Goal: Information Seeking & Learning: Learn about a topic

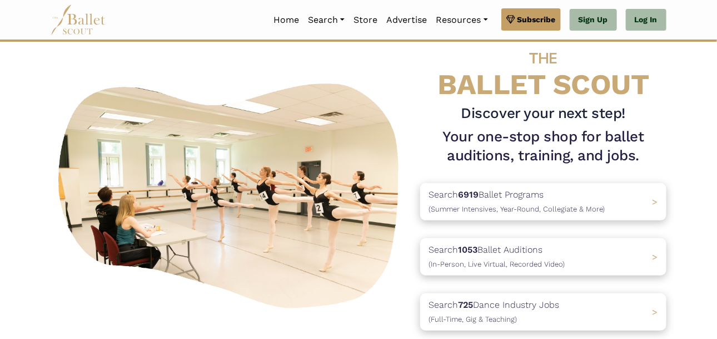
scroll to position [19, 0]
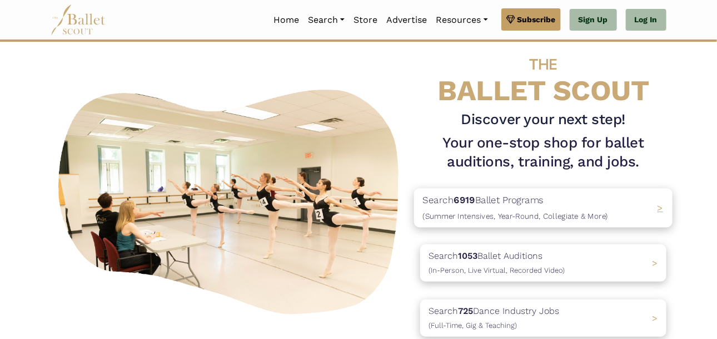
click at [523, 211] on span "(Summer Intensives, Year-Round, Collegiate & More)" at bounding box center [515, 215] width 185 height 9
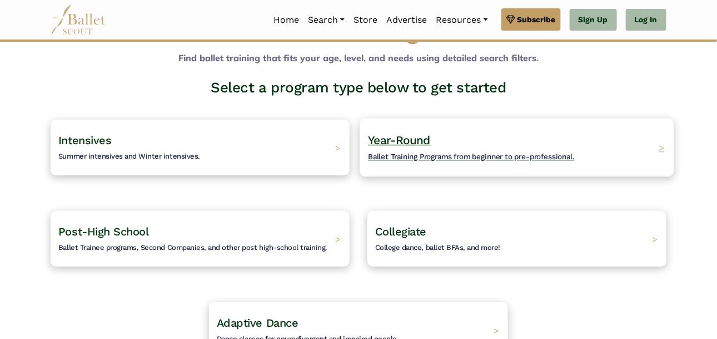
scroll to position [43, 0]
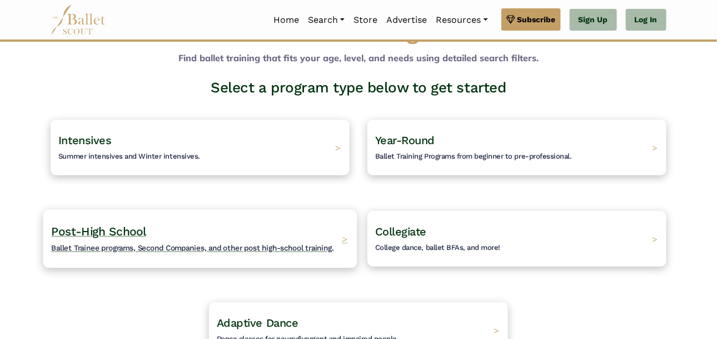
click at [265, 235] on h4 "Post-High School Ballet Trainee programs, Second Companies, and other post high…" at bounding box center [192, 238] width 282 height 31
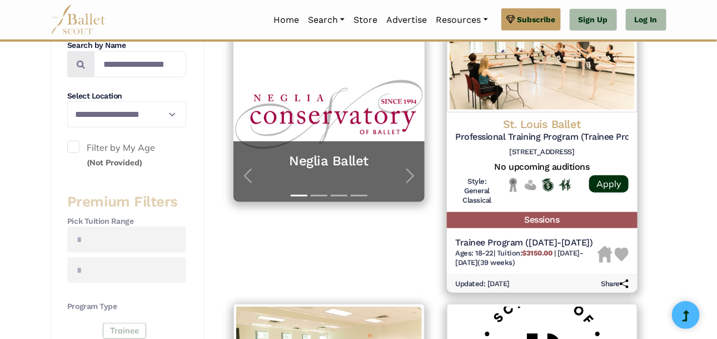
scroll to position [255, 0]
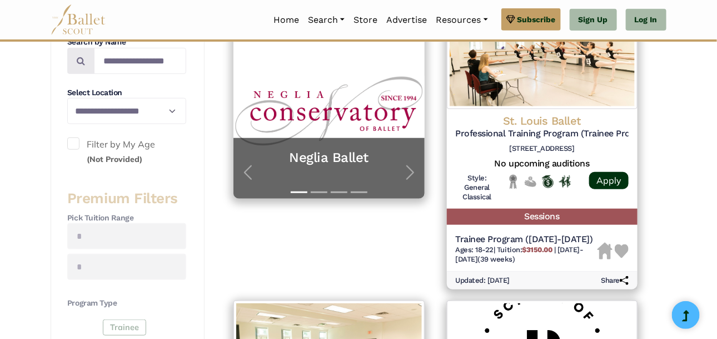
click at [79, 144] on label "Filter by My Age (Not Provided)" at bounding box center [126, 151] width 119 height 28
click at [72, 144] on span at bounding box center [73, 143] width 12 height 12
click at [73, 140] on span at bounding box center [73, 143] width 12 height 12
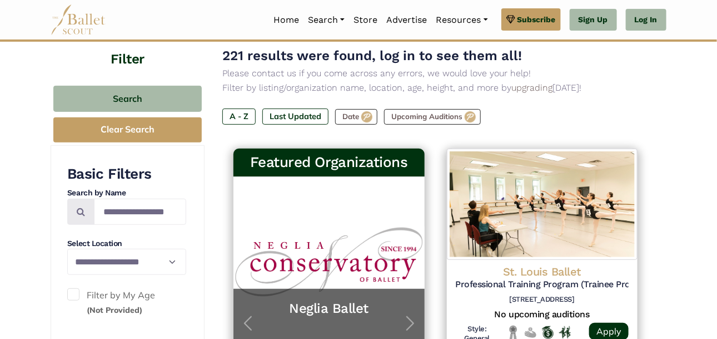
scroll to position [106, 0]
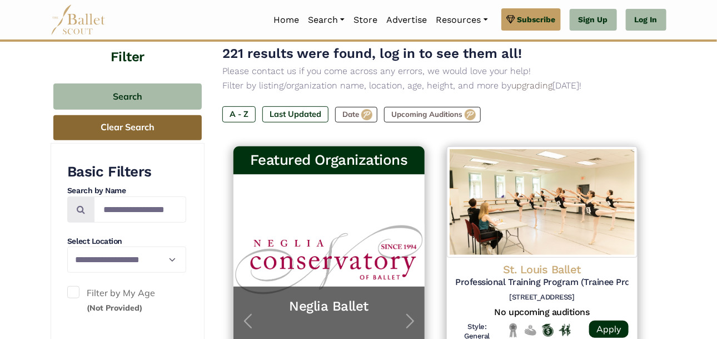
click at [126, 124] on button "Clear Search" at bounding box center [127, 127] width 148 height 25
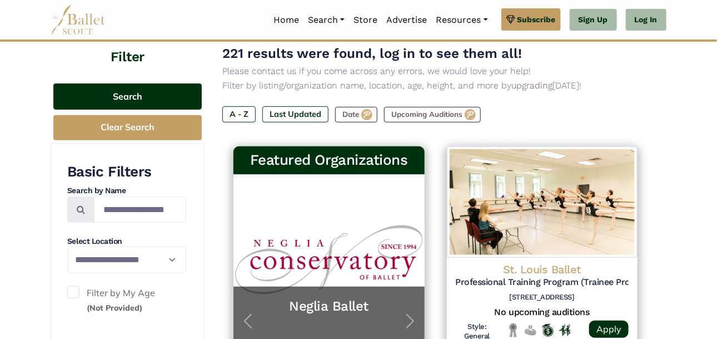
click at [123, 102] on button "Search" at bounding box center [127, 96] width 148 height 26
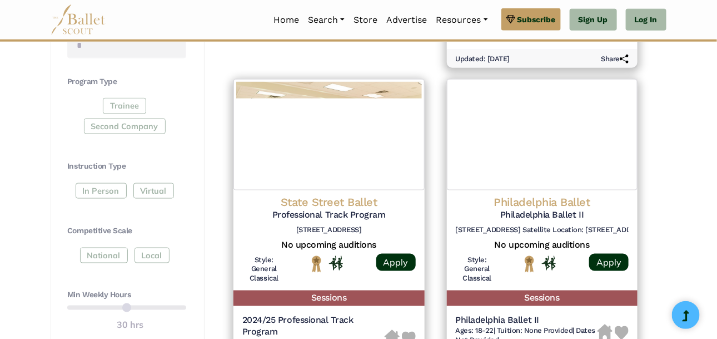
scroll to position [480, 0]
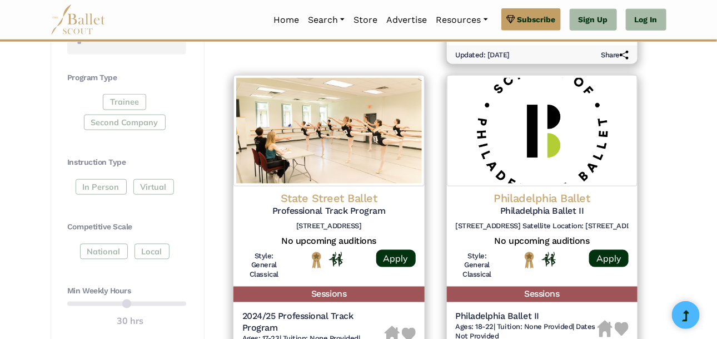
click at [116, 102] on div "Trainee Second Company" at bounding box center [126, 114] width 119 height 41
click at [120, 127] on div "Trainee Second Company" at bounding box center [126, 114] width 119 height 41
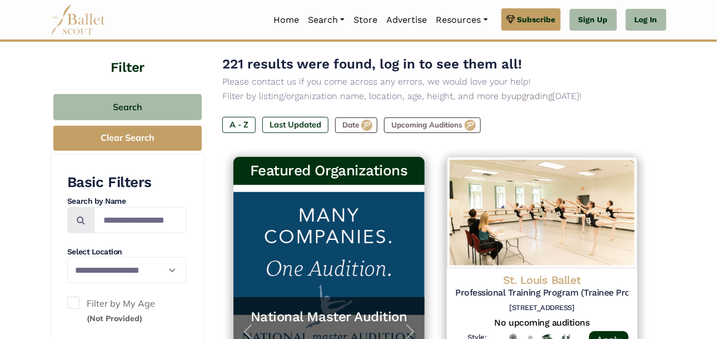
scroll to position [95, 0]
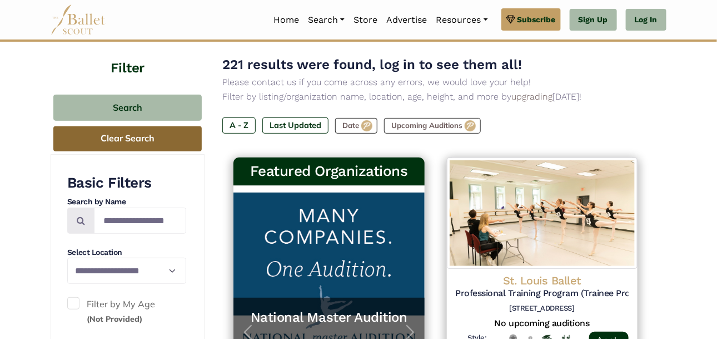
click at [127, 149] on button "Clear Search" at bounding box center [127, 138] width 148 height 25
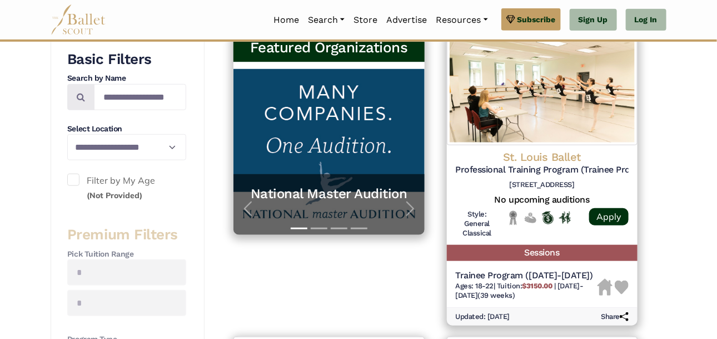
scroll to position [220, 0]
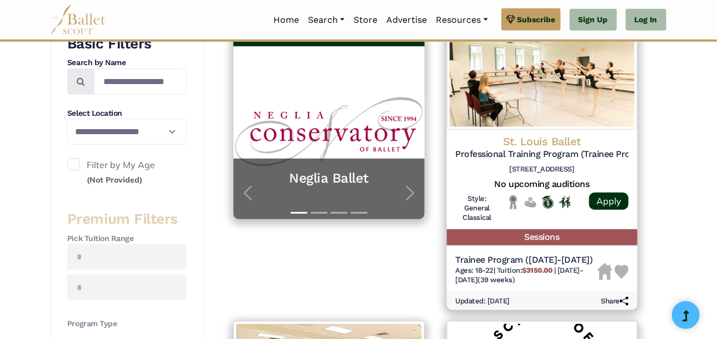
scroll to position [233, 0]
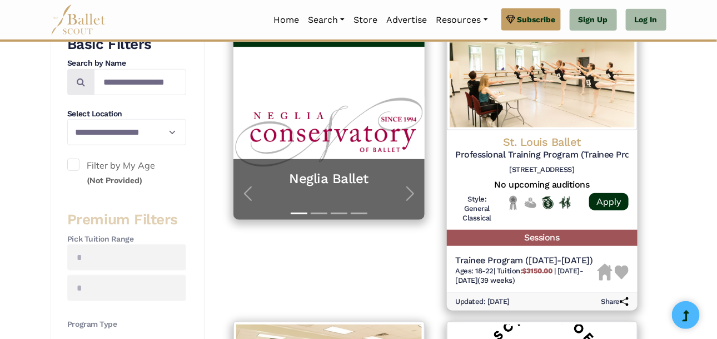
click at [81, 166] on label "Filter by My Age (Not Provided)" at bounding box center [126, 172] width 119 height 28
click at [74, 166] on span at bounding box center [73, 164] width 12 height 12
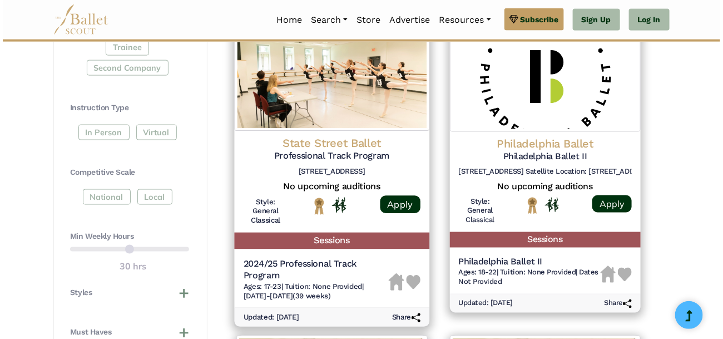
scroll to position [537, 0]
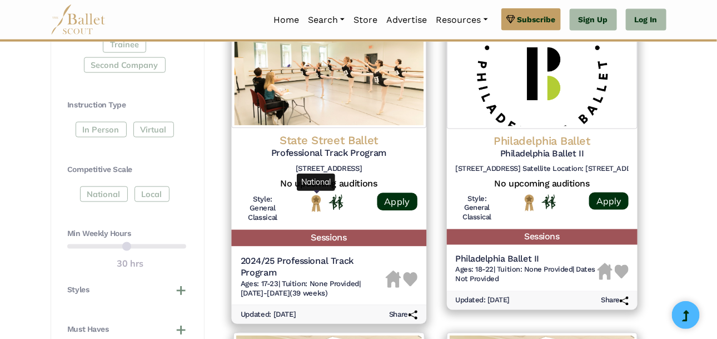
click at [317, 197] on img "National" at bounding box center [316, 204] width 14 height 18
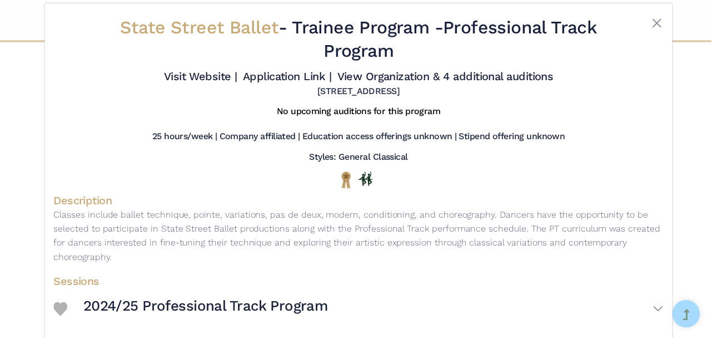
scroll to position [0, 0]
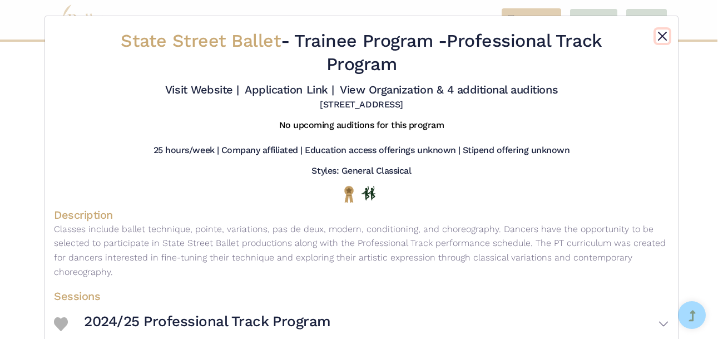
click at [659, 38] on button "Close" at bounding box center [661, 35] width 13 height 13
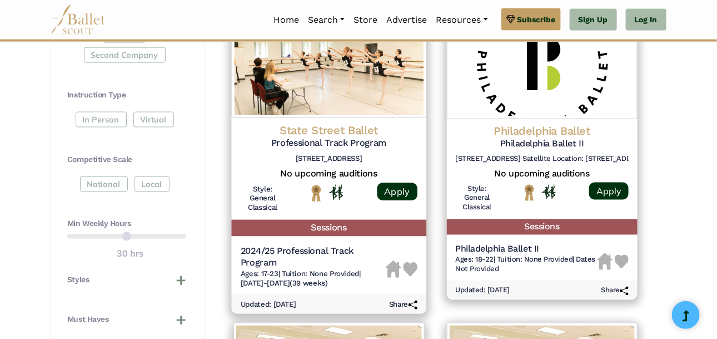
scroll to position [549, 0]
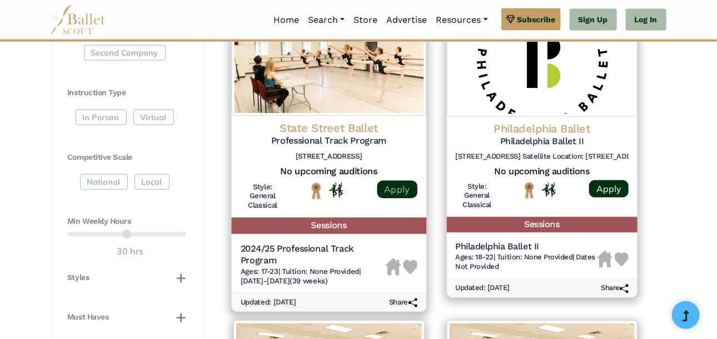
click at [398, 185] on link "Apply" at bounding box center [397, 190] width 40 height 18
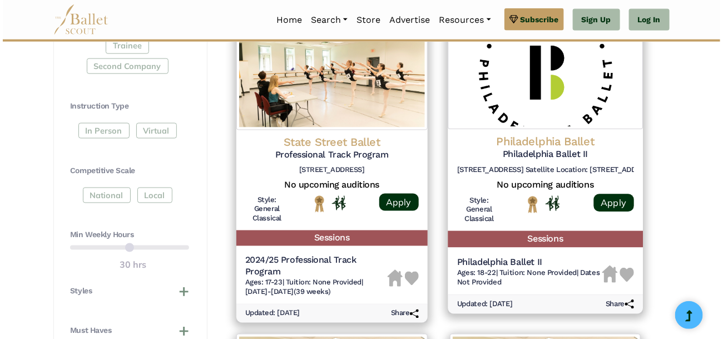
scroll to position [537, 0]
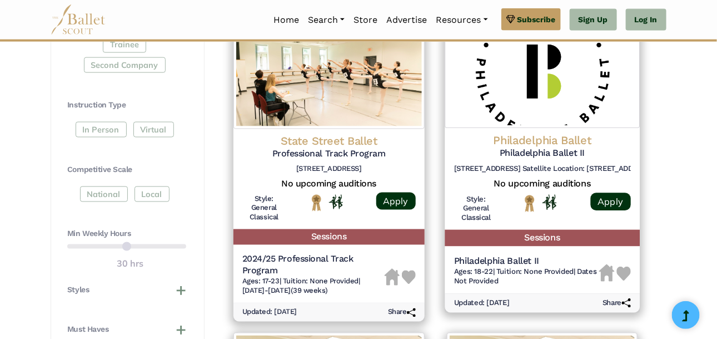
click at [550, 151] on h5 "Philadelphia Ballet II" at bounding box center [542, 154] width 177 height 12
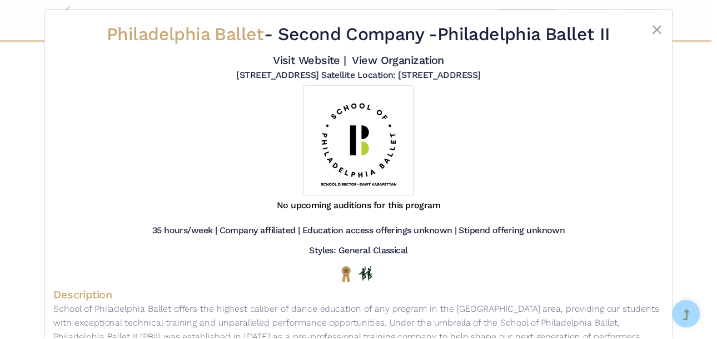
scroll to position [9, 0]
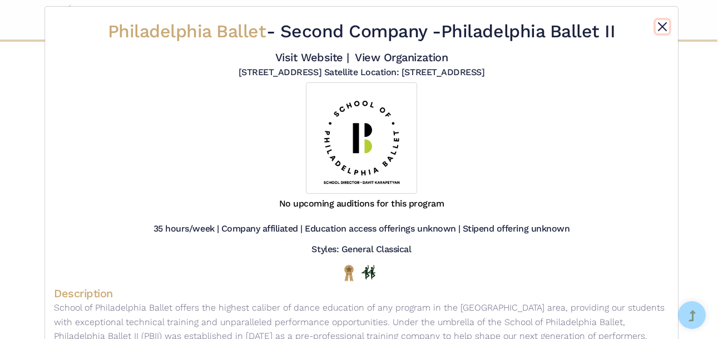
click at [659, 23] on button "Close" at bounding box center [661, 26] width 13 height 13
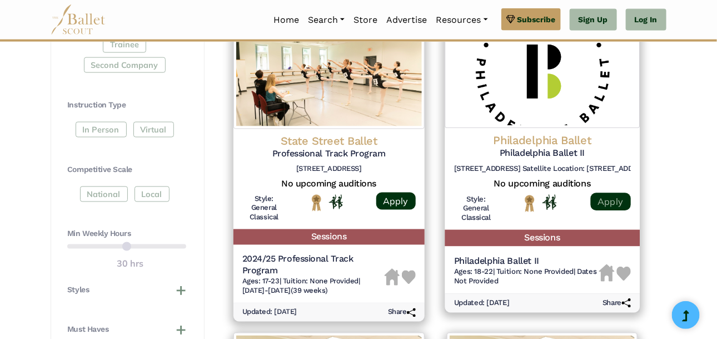
click at [600, 200] on link "Apply" at bounding box center [610, 202] width 40 height 18
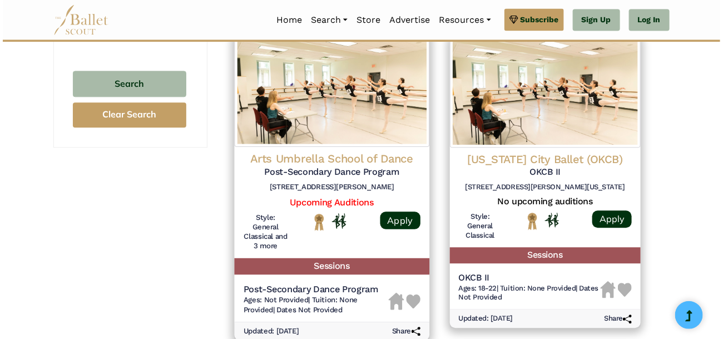
scroll to position [834, 0]
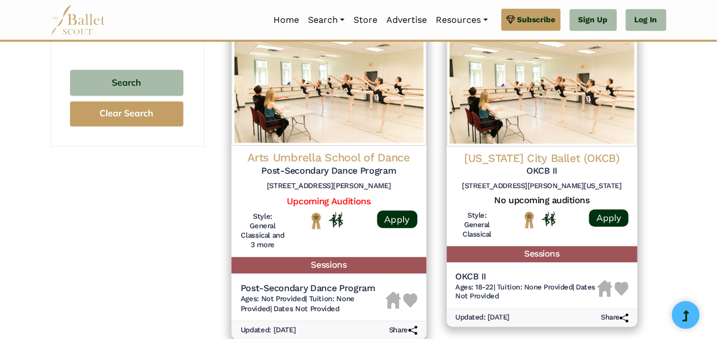
click at [317, 232] on div at bounding box center [329, 232] width 88 height 43
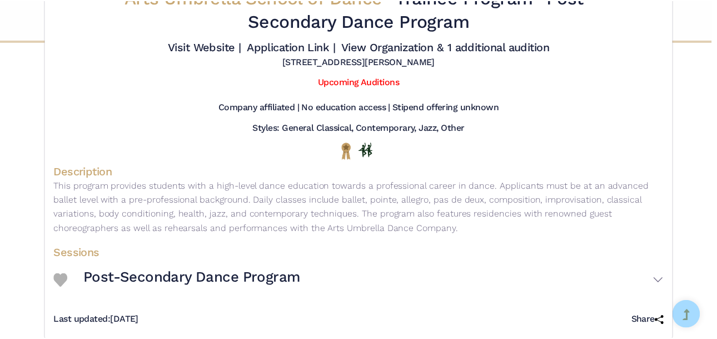
scroll to position [0, 0]
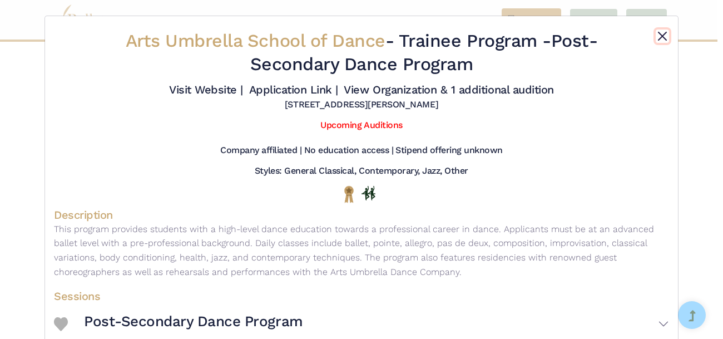
click at [657, 36] on button "Close" at bounding box center [661, 35] width 13 height 13
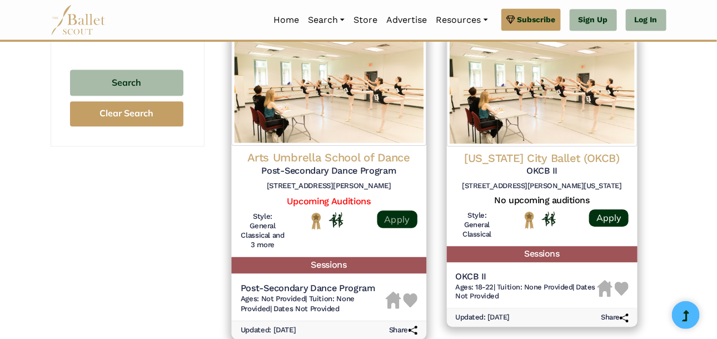
click at [386, 211] on link "Apply" at bounding box center [397, 219] width 40 height 18
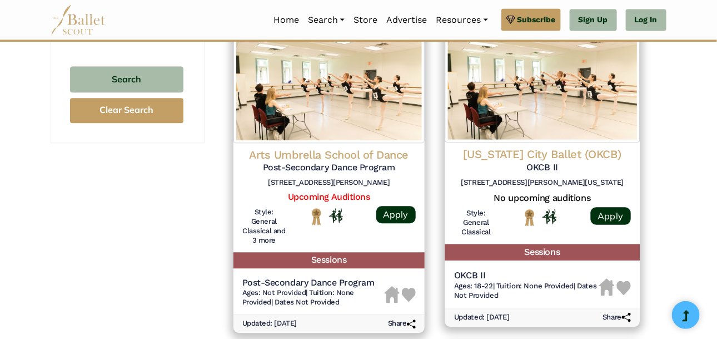
scroll to position [834, 0]
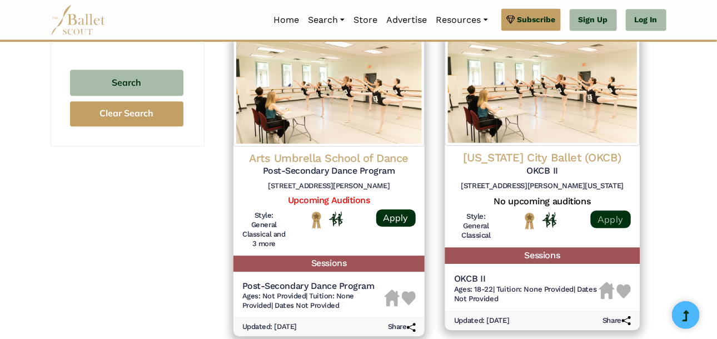
click at [606, 215] on link "Apply" at bounding box center [610, 219] width 40 height 18
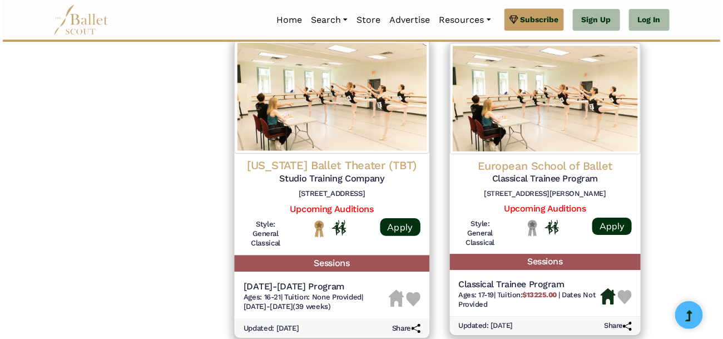
scroll to position [1135, 0]
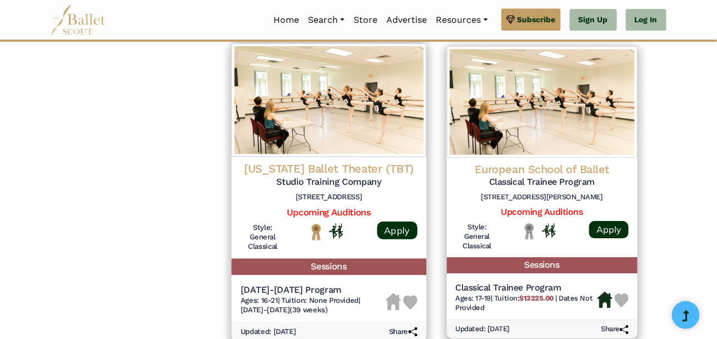
click at [350, 223] on div at bounding box center [329, 232] width 70 height 18
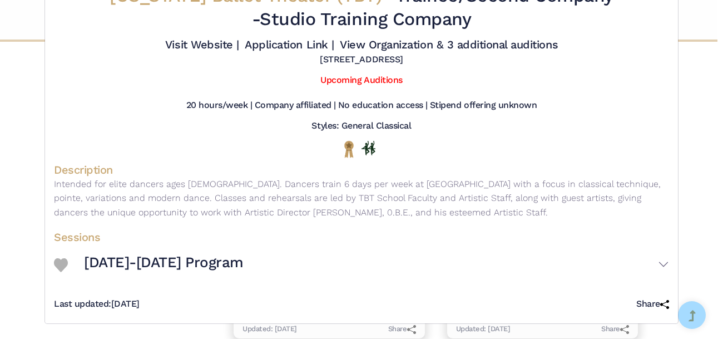
scroll to position [0, 0]
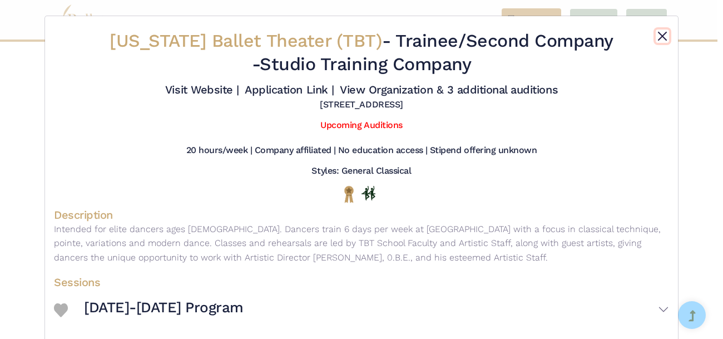
click at [655, 31] on button "Close" at bounding box center [661, 35] width 13 height 13
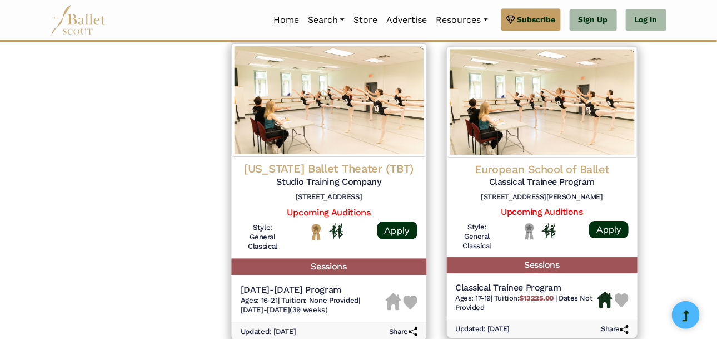
click at [377, 203] on div "Texas Ballet Theater (TBT) Studio Training Company 1540 Mall Cir, Fort Worth, T…" at bounding box center [329, 183] width 177 height 45
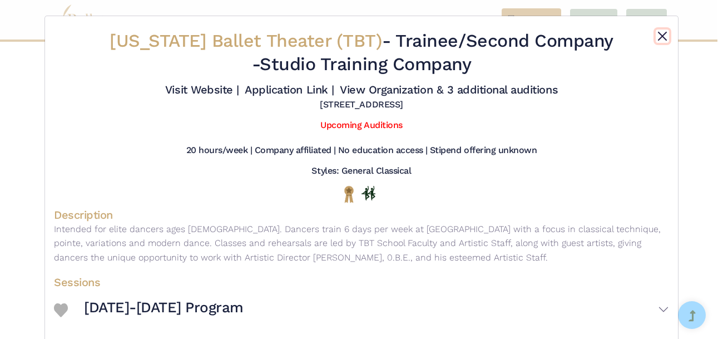
click at [656, 41] on button "Close" at bounding box center [661, 35] width 13 height 13
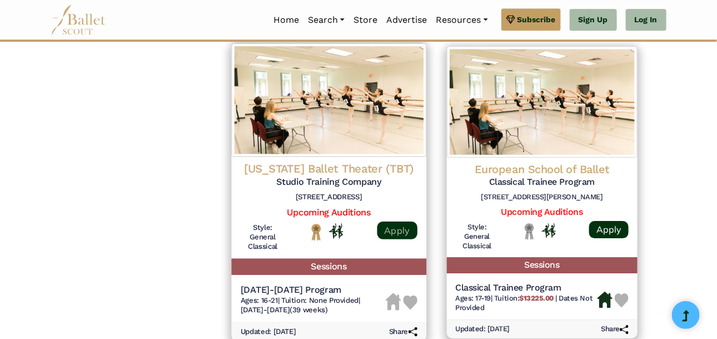
click at [403, 226] on link "Apply" at bounding box center [397, 230] width 40 height 18
click at [367, 201] on div "Texas Ballet Theater (TBT) Studio Training Company 1540 Mall Cir, Fort Worth, T…" at bounding box center [329, 183] width 177 height 45
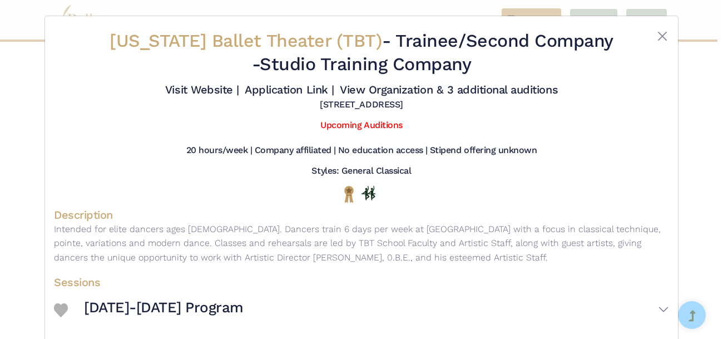
scroll to position [45, 0]
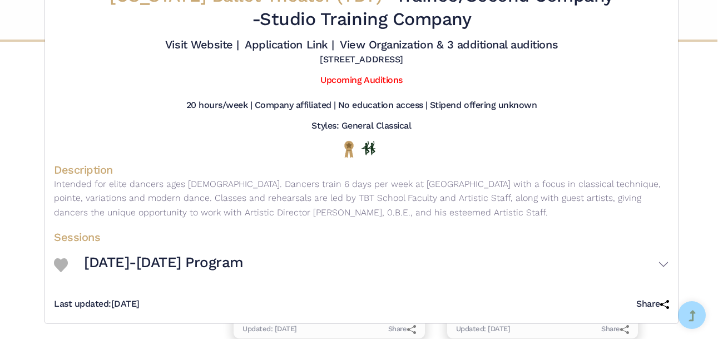
click at [62, 262] on img at bounding box center [61, 265] width 14 height 14
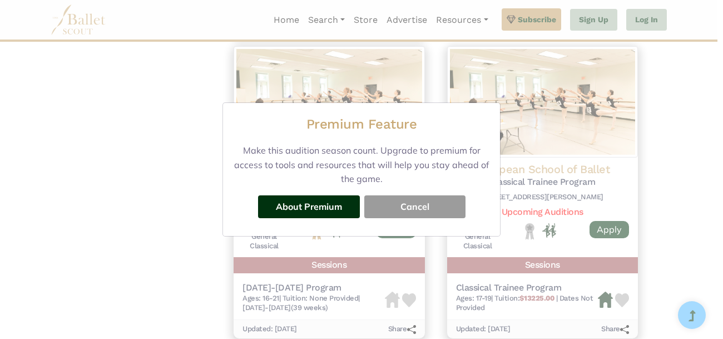
click at [400, 212] on button "Cancel" at bounding box center [414, 206] width 101 height 22
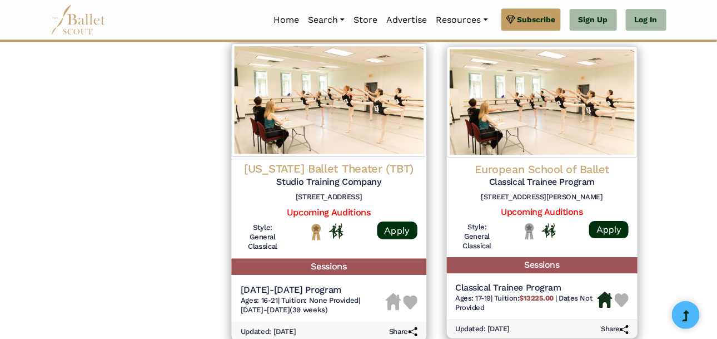
click at [340, 180] on h5 "Studio Training Company" at bounding box center [329, 182] width 177 height 12
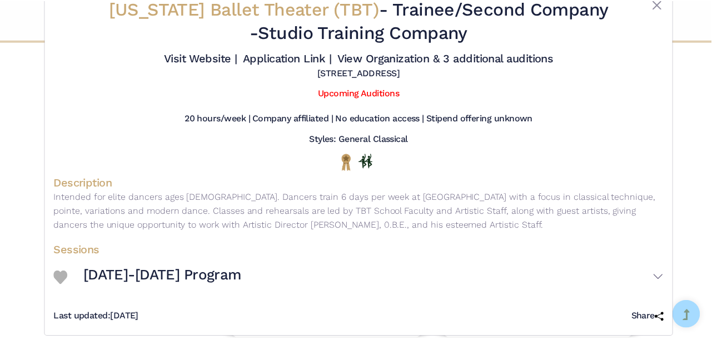
scroll to position [34, 0]
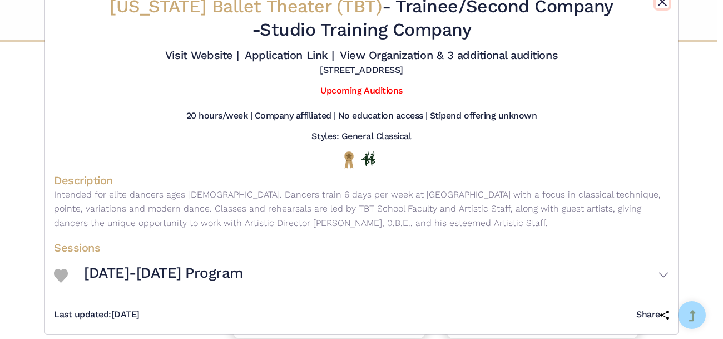
click at [658, 4] on button "Close" at bounding box center [661, 1] width 13 height 13
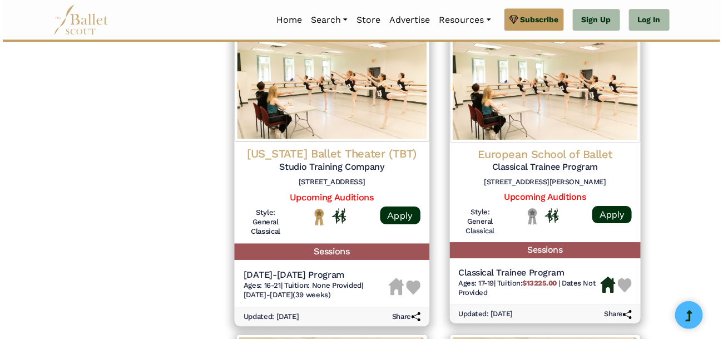
scroll to position [1151, 0]
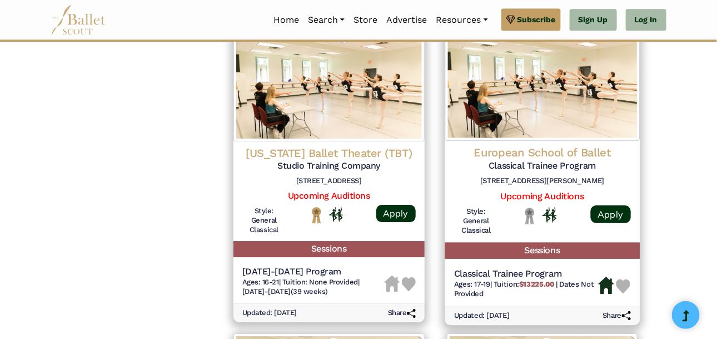
click at [531, 134] on img at bounding box center [542, 83] width 195 height 113
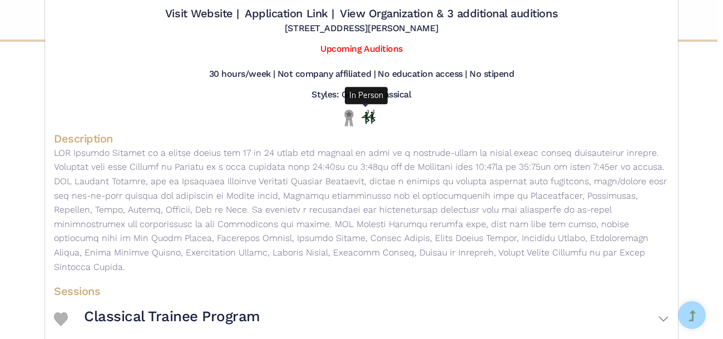
scroll to position [79, 0]
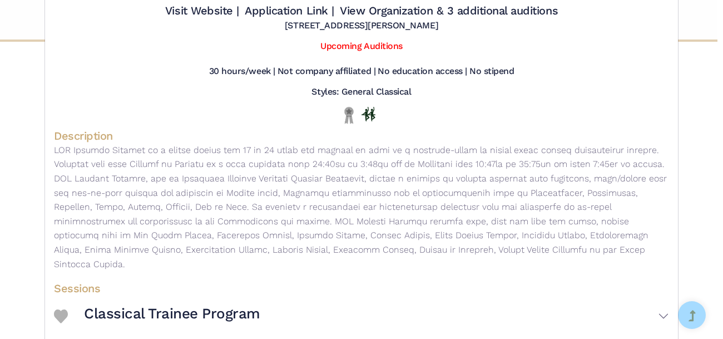
click at [285, 25] on h5 "Chasséstraat 64, 1057 JJ Amsterdam, The Netherlands" at bounding box center [361, 26] width 153 height 12
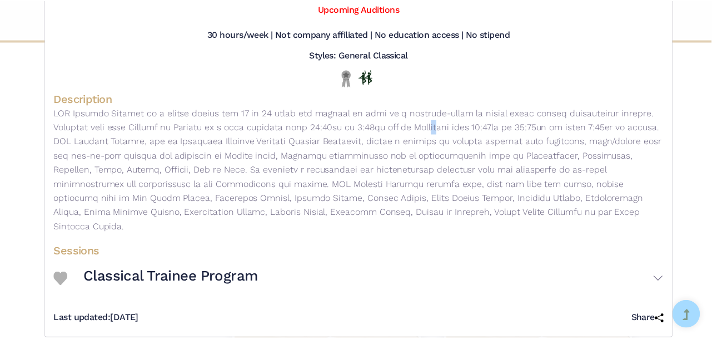
scroll to position [0, 0]
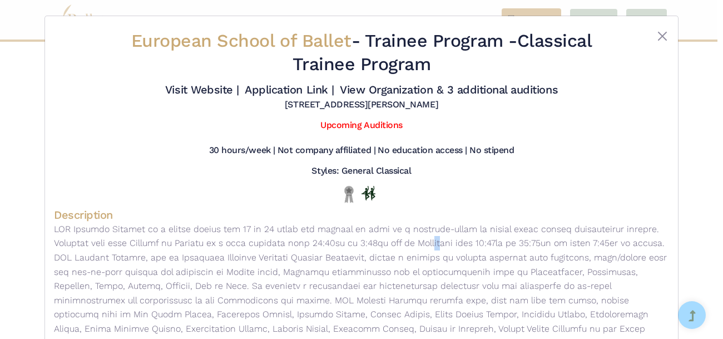
click at [270, 98] on div "Visit Website | Application Link | View Organization & 3 additional auditions" at bounding box center [361, 89] width 615 height 19
click at [655, 42] on button "Close" at bounding box center [661, 35] width 13 height 13
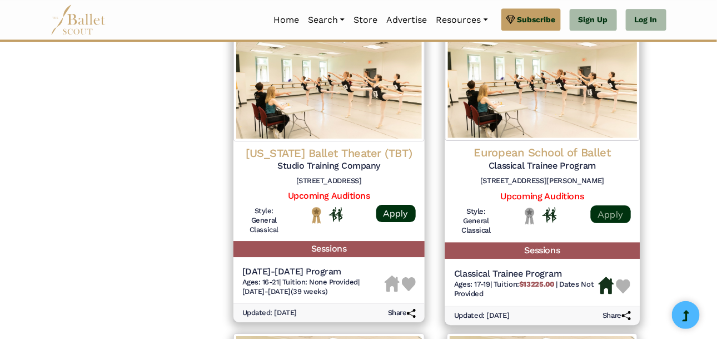
click at [601, 212] on link "Apply" at bounding box center [610, 214] width 40 height 18
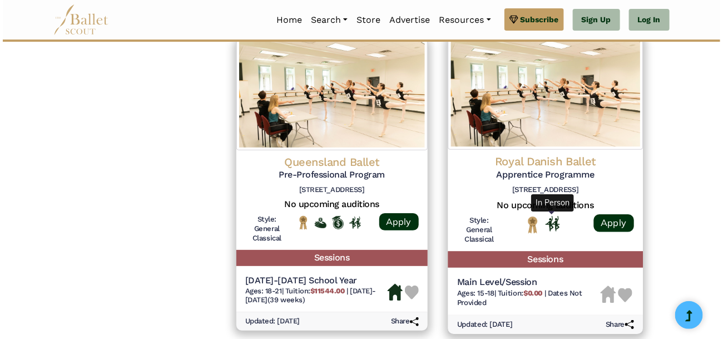
scroll to position [1446, 0]
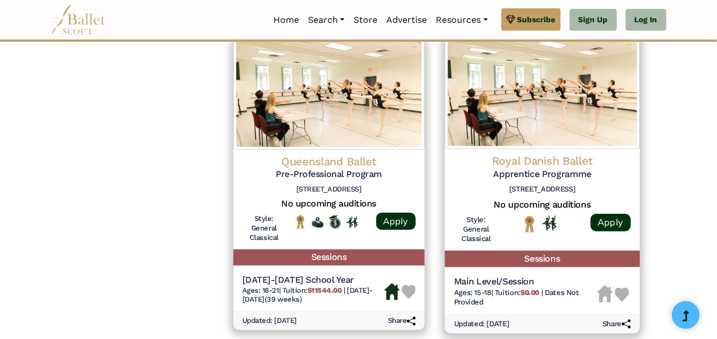
click at [577, 185] on h6 "Sankt Annæ Pl. 36, 1250 København, Denmark" at bounding box center [542, 189] width 177 height 9
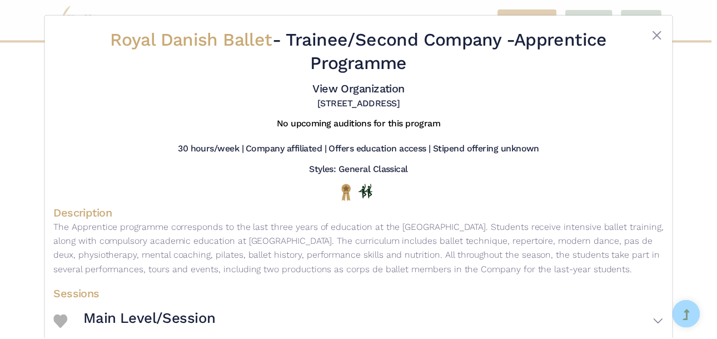
scroll to position [0, 0]
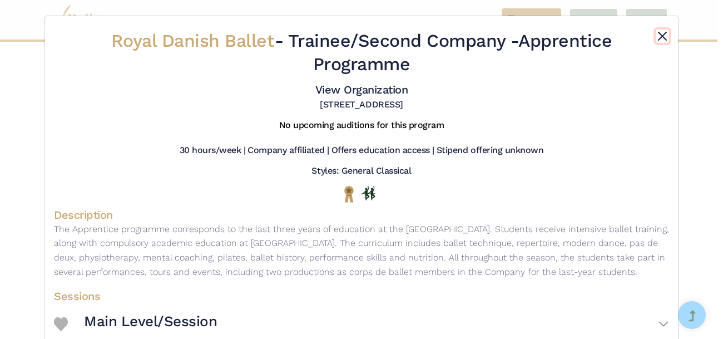
click at [658, 33] on button "Close" at bounding box center [661, 35] width 13 height 13
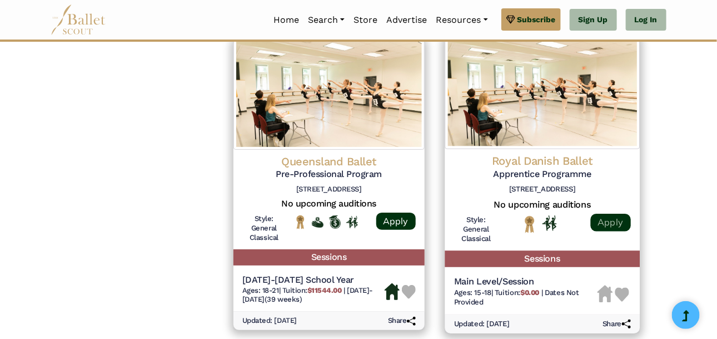
click at [611, 216] on link "Apply" at bounding box center [610, 222] width 40 height 18
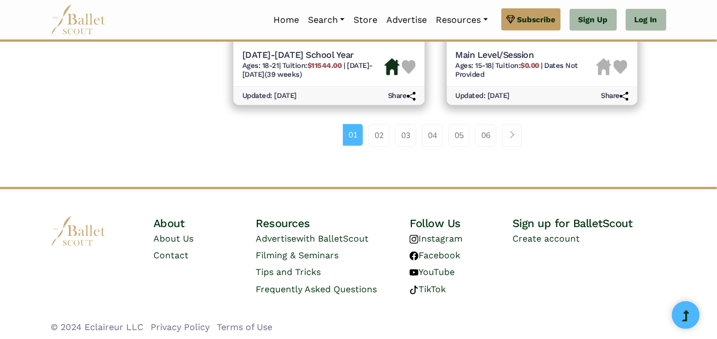
scroll to position [1673, 0]
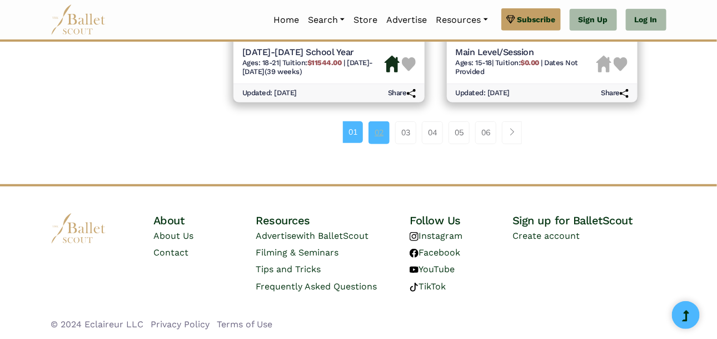
click at [376, 127] on link "02" at bounding box center [379, 132] width 21 height 22
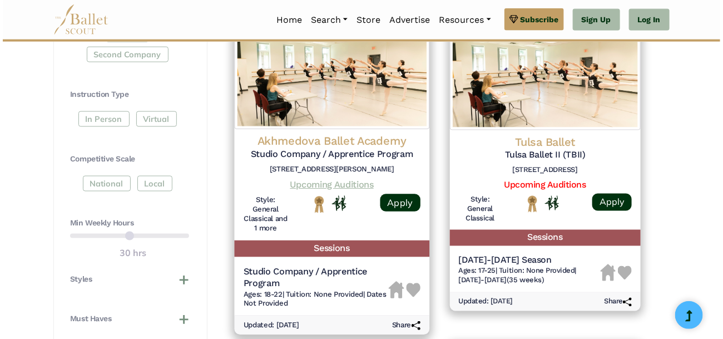
scroll to position [550, 0]
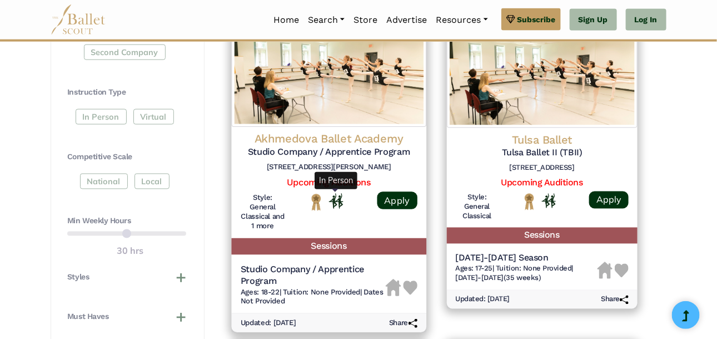
click at [338, 205] on img "In Person" at bounding box center [336, 200] width 14 height 15
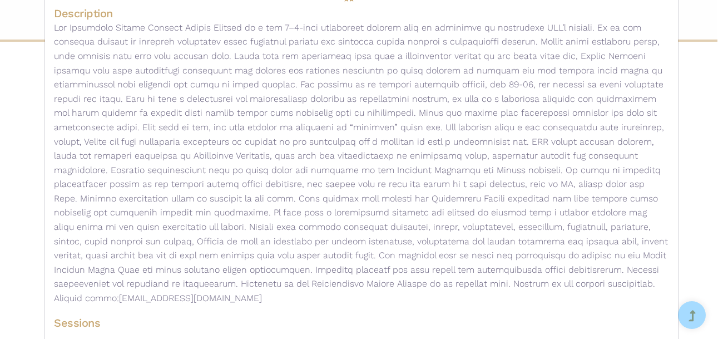
scroll to position [200, 0]
click at [336, 182] on p "[EMAIL_ADDRESS][DOMAIN_NAME]" at bounding box center [361, 164] width 615 height 285
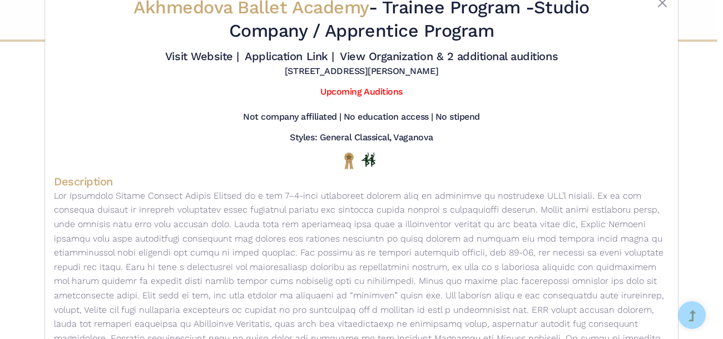
scroll to position [0, 0]
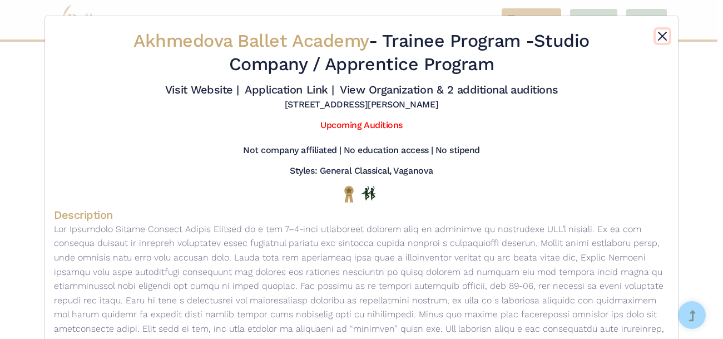
click at [662, 37] on button "Close" at bounding box center [661, 35] width 13 height 13
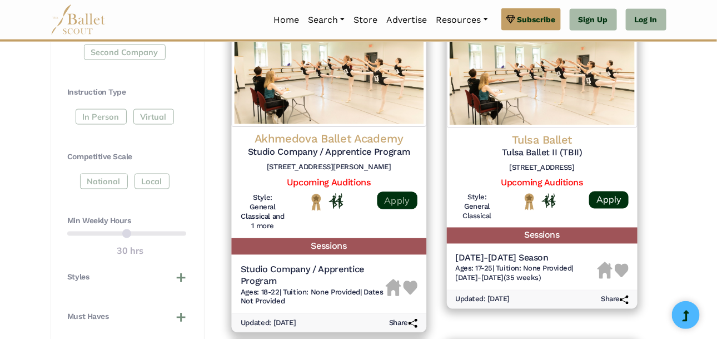
click at [406, 202] on link "Apply" at bounding box center [397, 200] width 40 height 18
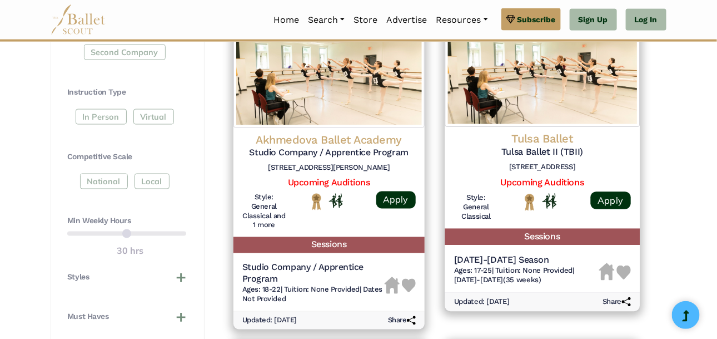
click at [569, 158] on div "Tulsa Ballet Tulsa Ballet II (TBII) [STREET_ADDRESS]" at bounding box center [542, 154] width 177 height 45
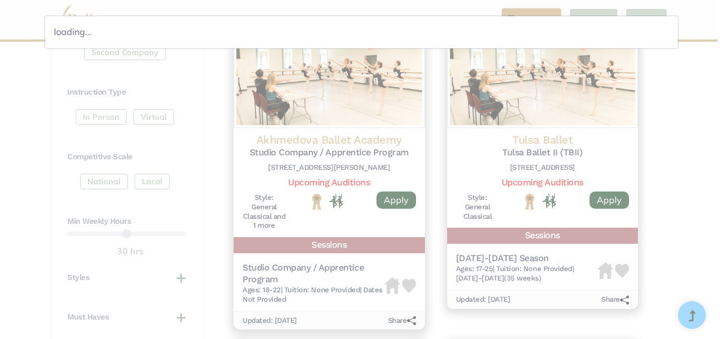
click at [605, 153] on div "loading..." at bounding box center [361, 169] width 723 height 339
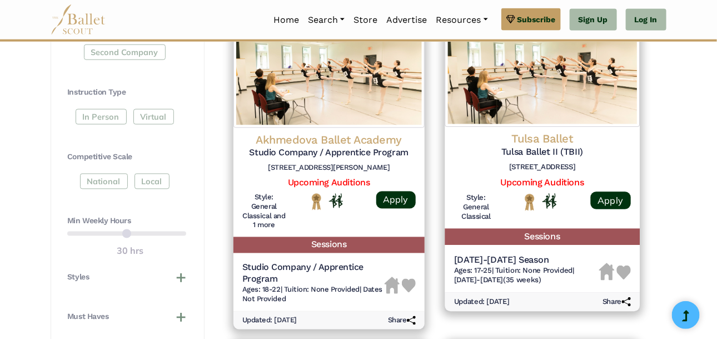
click at [524, 149] on h5 "Tulsa Ballet II (TBII)" at bounding box center [542, 152] width 177 height 12
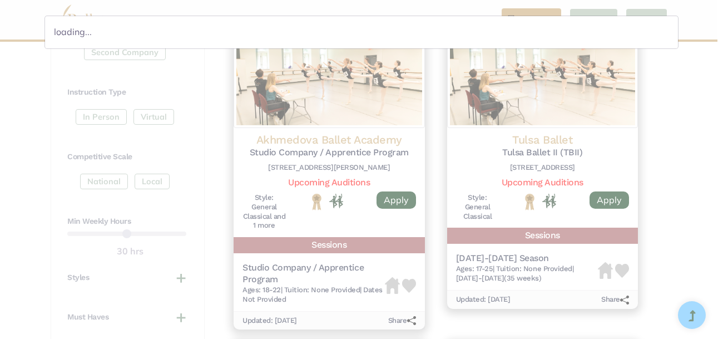
click at [600, 104] on div "loading..." at bounding box center [361, 169] width 723 height 339
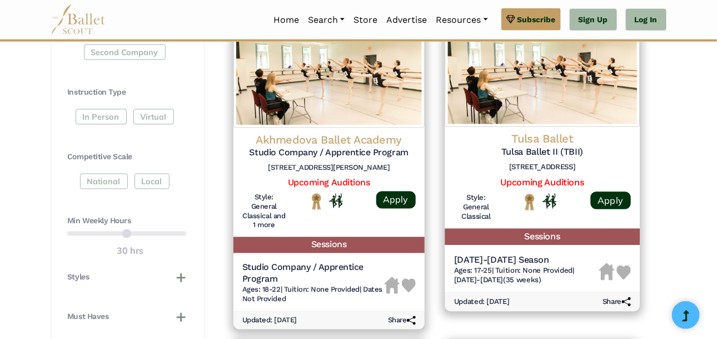
click at [589, 132] on h4 "Tulsa Ballet" at bounding box center [542, 139] width 177 height 15
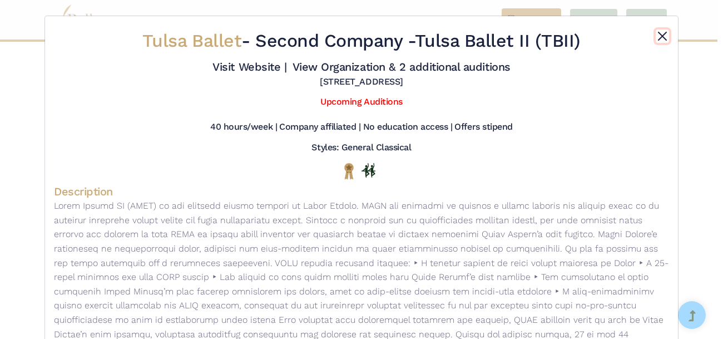
click at [665, 34] on button "Close" at bounding box center [661, 35] width 13 height 13
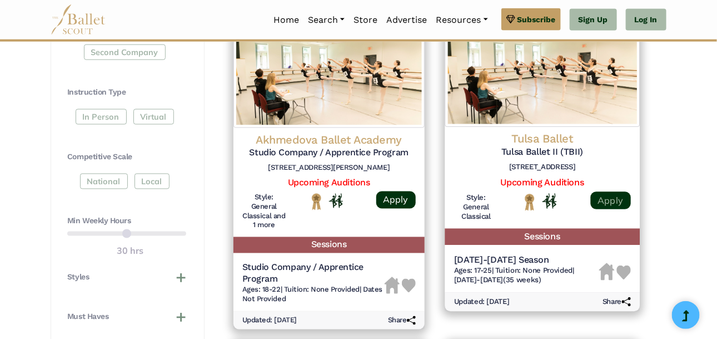
click at [617, 197] on link "Apply" at bounding box center [610, 200] width 40 height 18
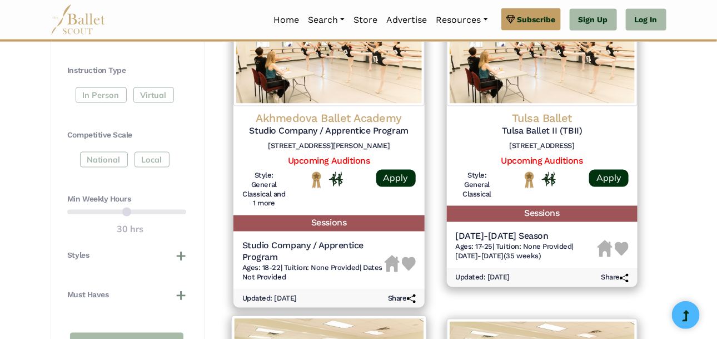
scroll to position [569, 0]
